Goal: Transaction & Acquisition: Purchase product/service

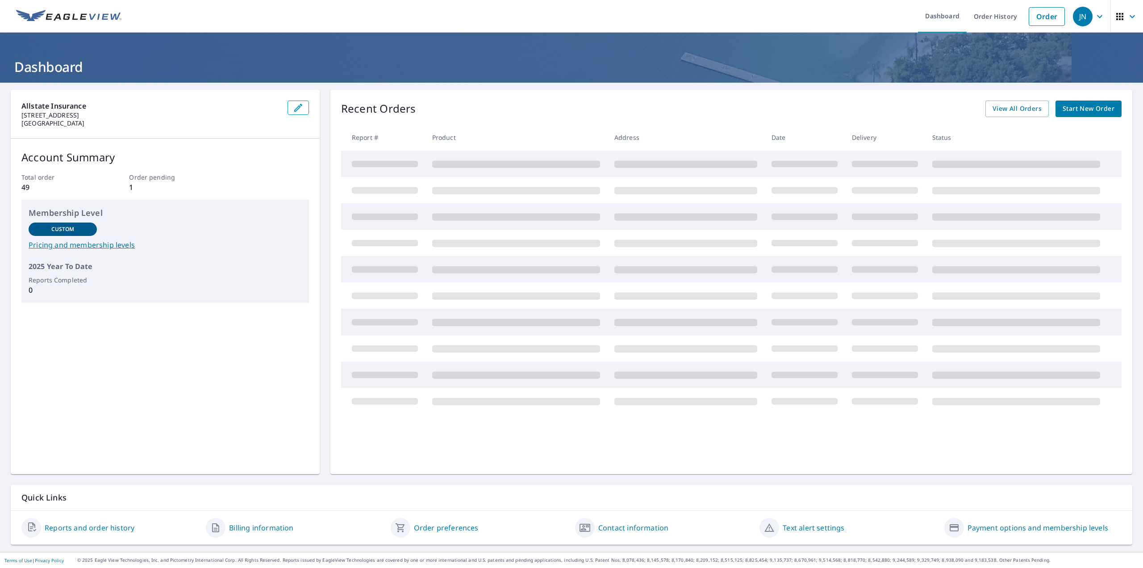
click at [1082, 109] on span "Start New Order" at bounding box center [1089, 108] width 52 height 11
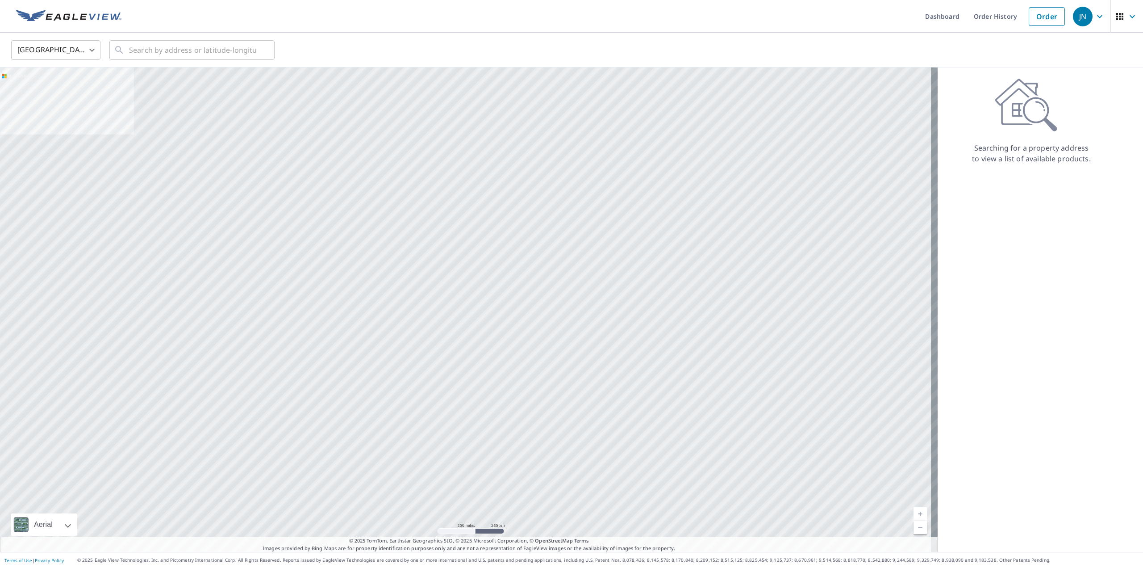
drag, startPoint x: 788, startPoint y: 9, endPoint x: 782, endPoint y: 9, distance: 6.3
click at [788, 9] on ul "Dashboard Order History Order" at bounding box center [598, 16] width 943 height 33
click at [221, 50] on input "text" at bounding box center [192, 50] width 127 height 25
type input "V"
paste input "0806547196"
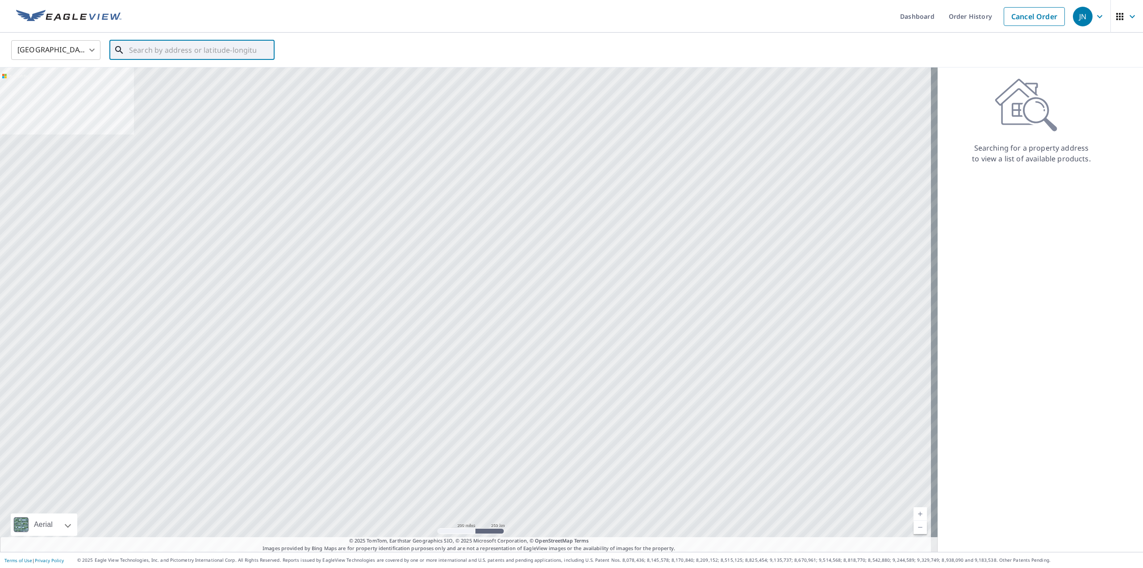
type input "0806547196"
click at [632, 11] on ul "Dashboard Order History Cancel Order" at bounding box center [598, 16] width 943 height 33
click at [209, 48] on input "text" at bounding box center [192, 50] width 127 height 25
paste input "[STREET_ADDRESS]"
click at [163, 49] on input "[STREET_ADDRESS]" at bounding box center [192, 50] width 127 height 25
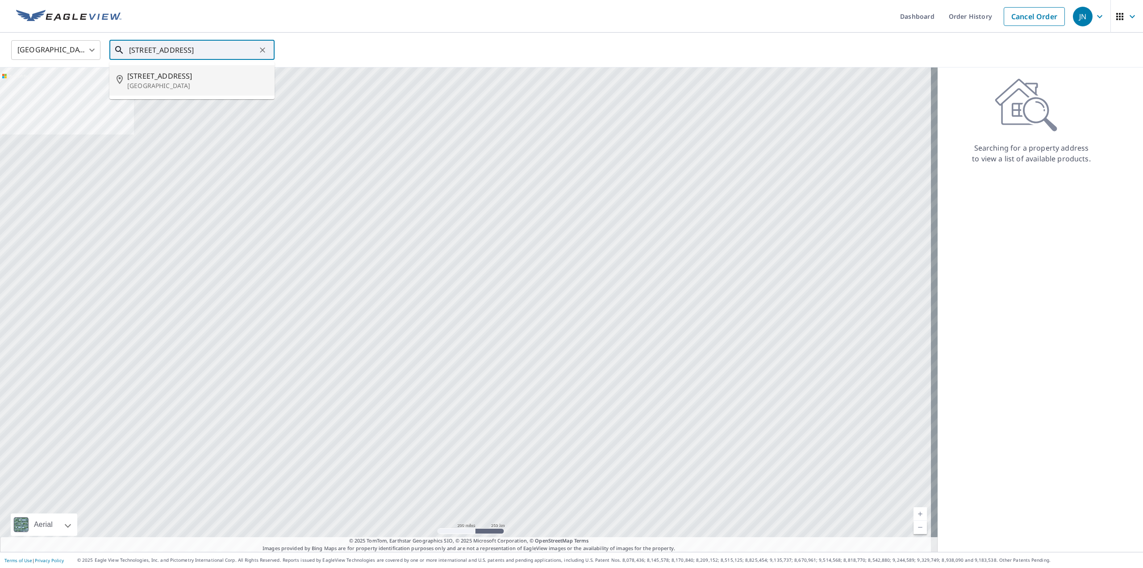
click at [184, 75] on span "[STREET_ADDRESS]" at bounding box center [197, 76] width 140 height 11
type input "[STREET_ADDRESS]"
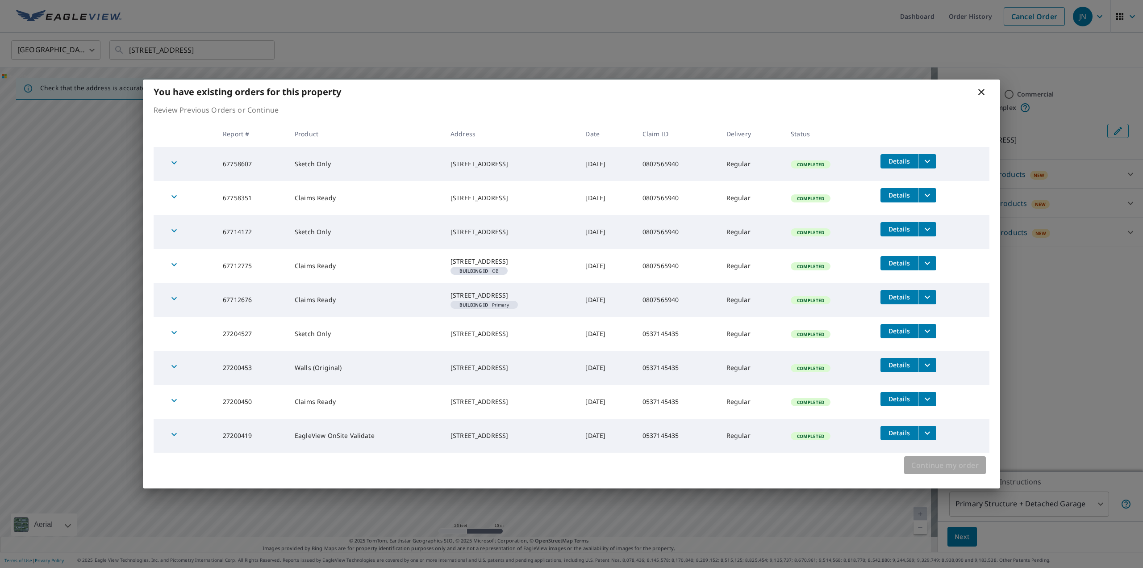
click at [961, 471] on span "Continue my order" at bounding box center [945, 465] width 67 height 13
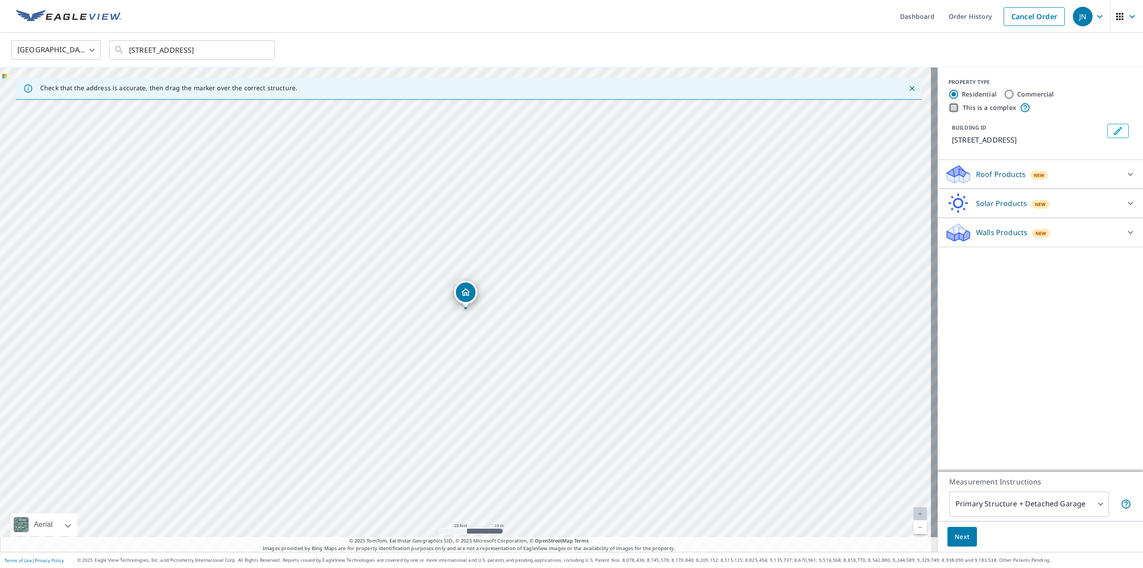
click at [949, 109] on input "This is a complex" at bounding box center [954, 107] width 11 height 11
checkbox input "true"
radio input "false"
radio input "true"
type input "4"
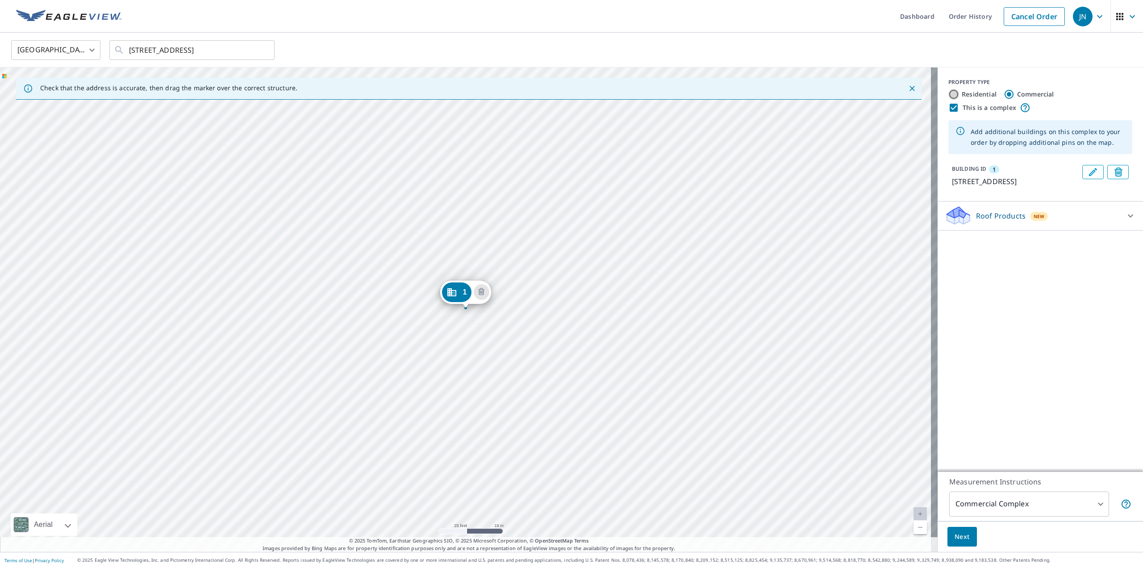
click at [949, 96] on input "Residential" at bounding box center [954, 94] width 11 height 11
radio input "true"
type input "1"
click at [651, 353] on div "1 [STREET_ADDRESS]" at bounding box center [469, 309] width 938 height 484
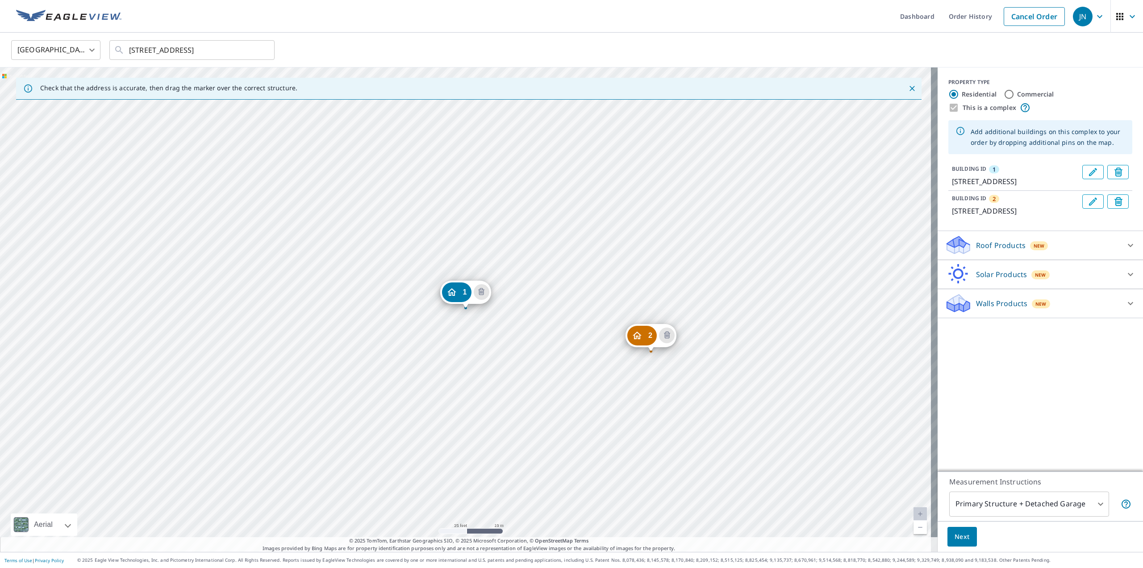
click at [1004, 255] on div "Roof Products New" at bounding box center [1032, 244] width 175 height 21
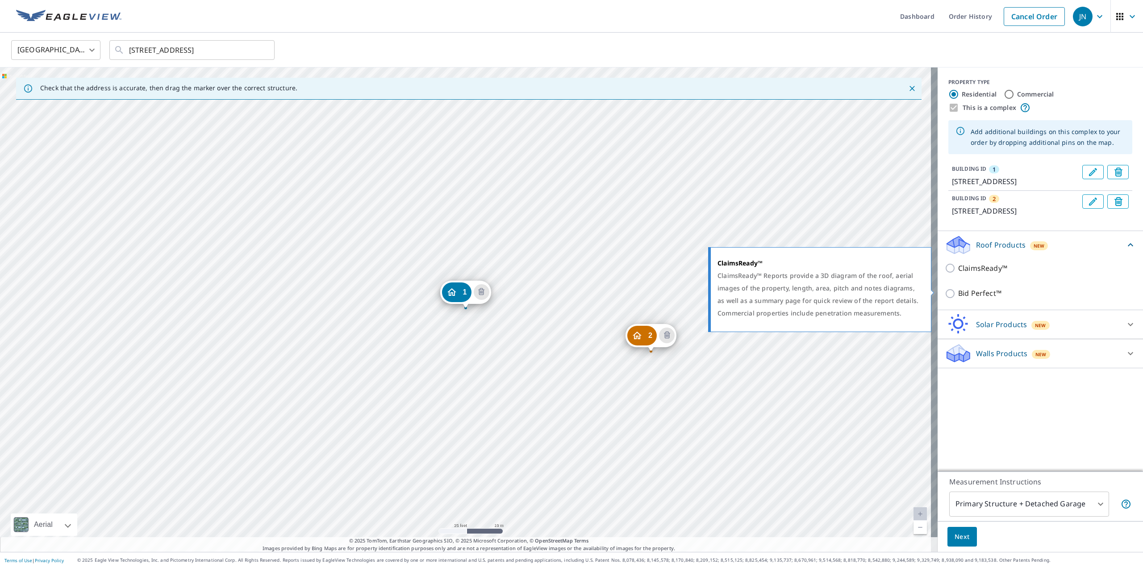
click at [985, 274] on p "ClaimsReady™" at bounding box center [982, 268] width 49 height 11
click at [958, 273] on input "ClaimsReady™" at bounding box center [951, 268] width 13 height 11
checkbox input "true"
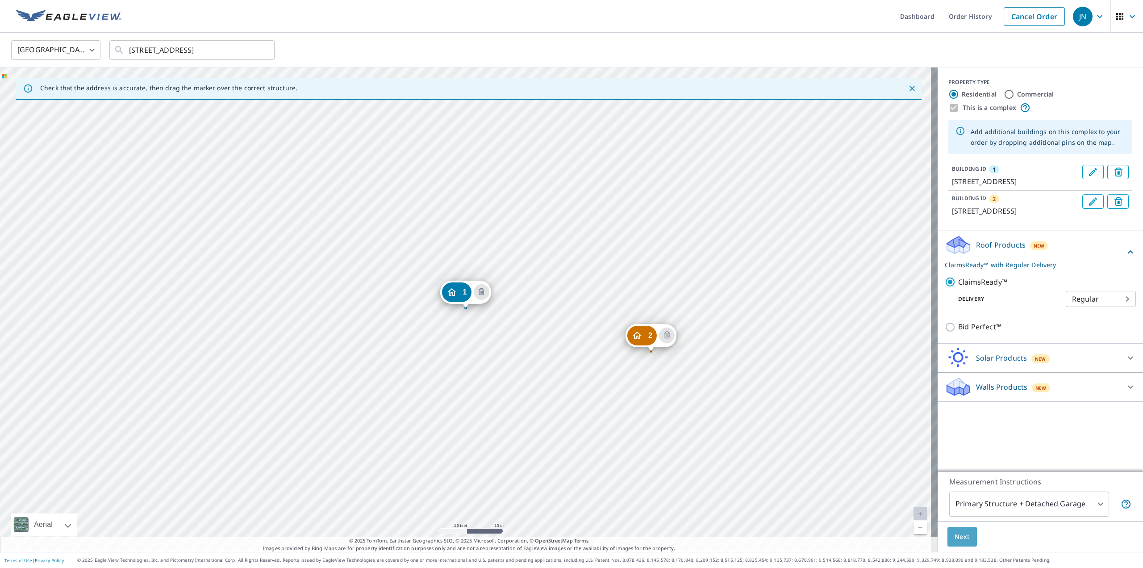
click at [957, 534] on span "Next" at bounding box center [962, 536] width 15 height 11
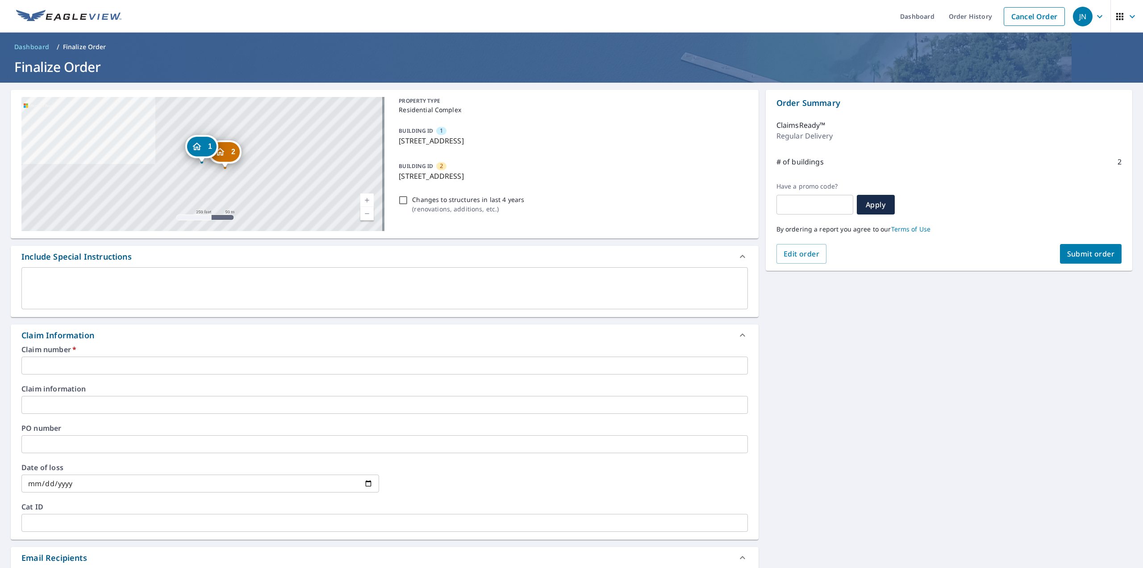
click at [402, 202] on input "Changes to structures in last 4 years ( renovations, additions, etc. )" at bounding box center [403, 200] width 11 height 11
checkbox input "true"
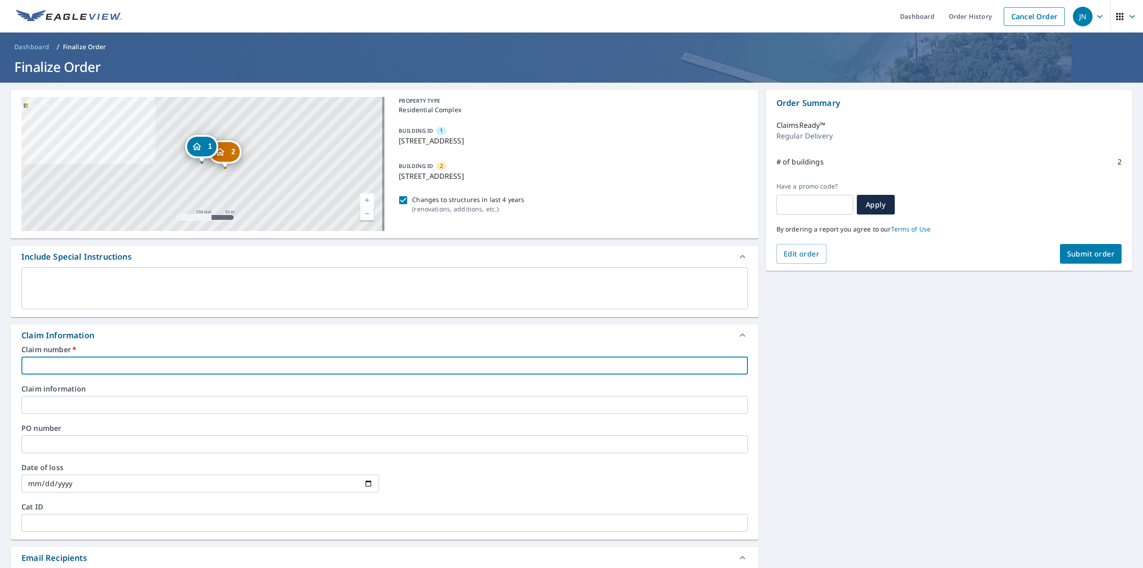
click at [77, 361] on input "text" at bounding box center [384, 365] width 727 height 18
paste input "0807565940"
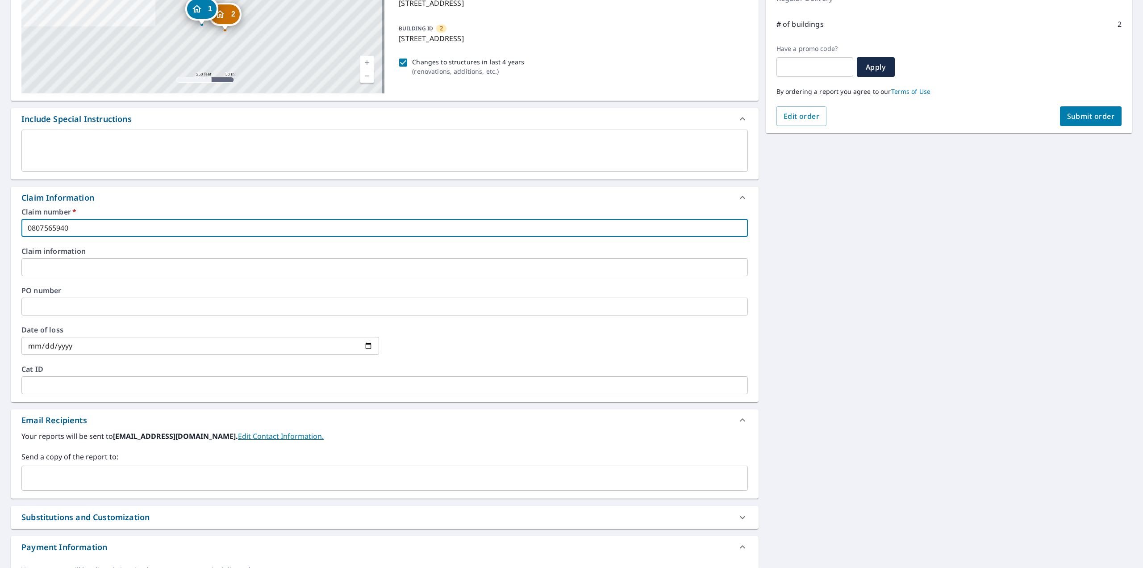
scroll to position [176, 0]
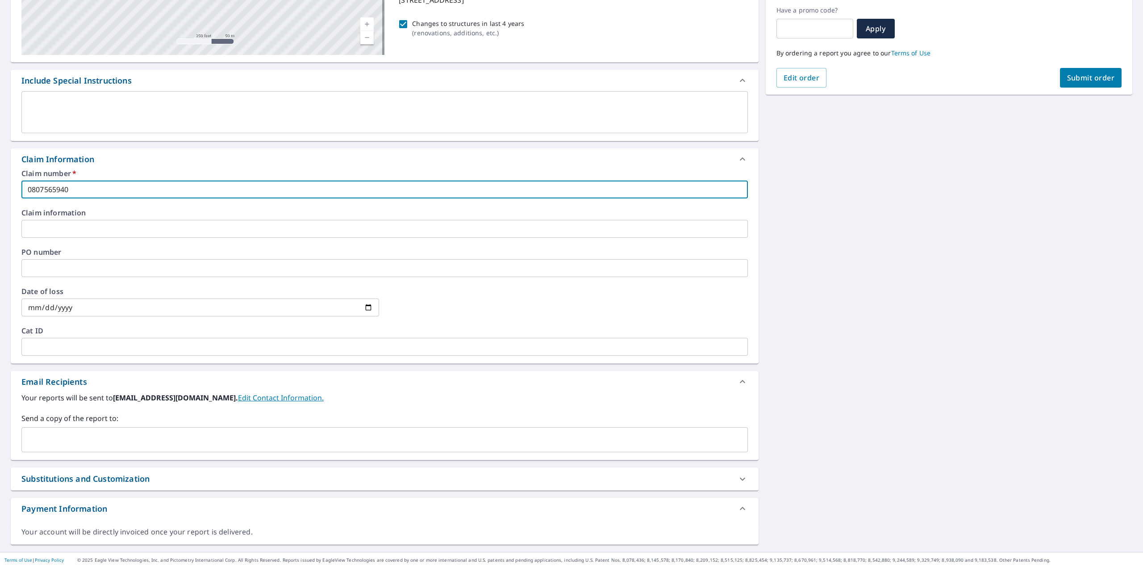
type input "0807565940"
click at [79, 435] on input "text" at bounding box center [377, 439] width 705 height 17
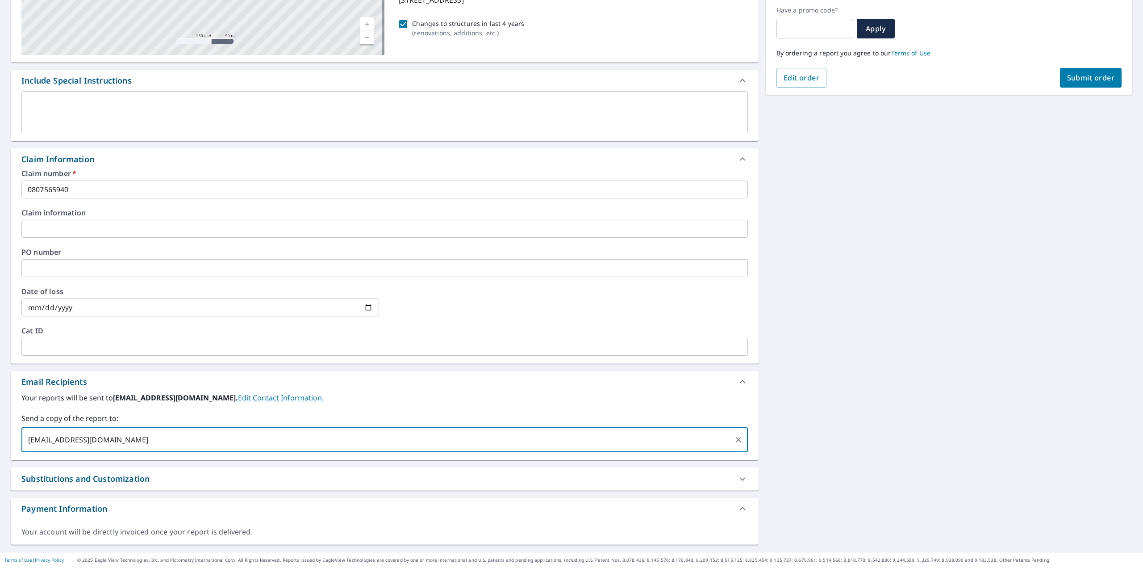
type input "[EMAIL_ADDRESS][DOMAIN_NAME]"
click at [1076, 81] on span "Submit order" at bounding box center [1091, 78] width 48 height 10
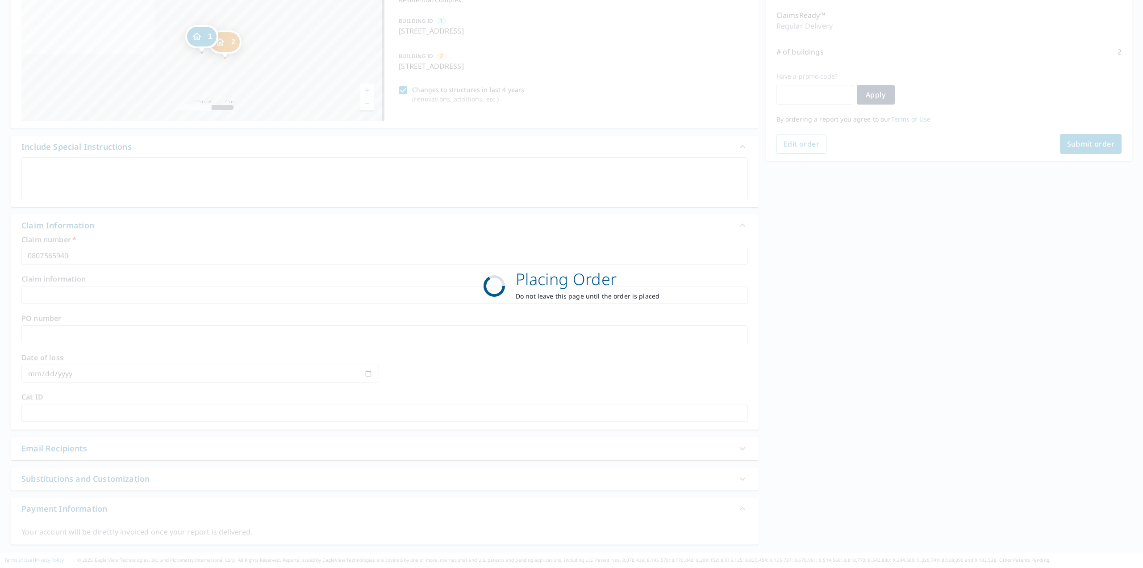
scroll to position [110, 0]
